Goal: Check status

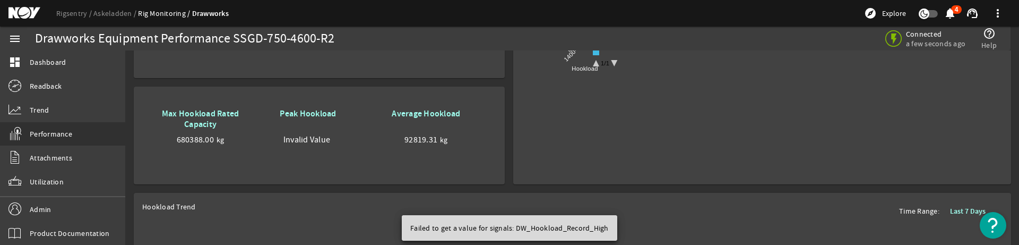
scroll to position [690, 0]
